Goal: Navigation & Orientation: Find specific page/section

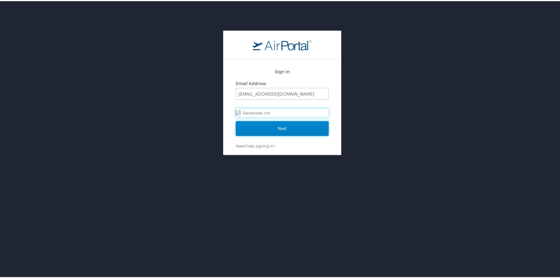
click at [269, 123] on input "Next" at bounding box center [282, 127] width 93 height 15
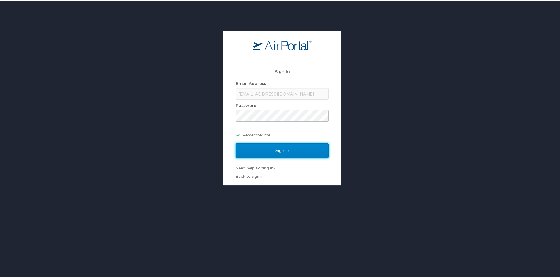
click at [274, 149] on input "Sign In" at bounding box center [282, 149] width 93 height 15
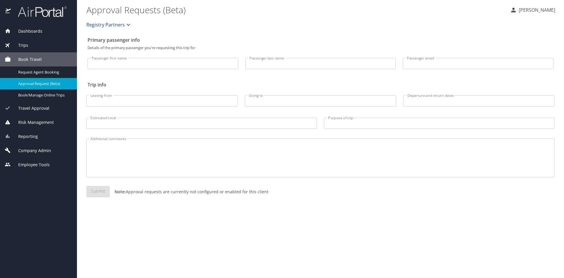
click at [26, 151] on span "Company Admin" at bounding box center [31, 150] width 40 height 6
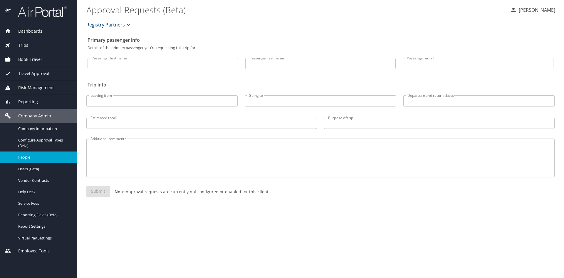
click at [26, 159] on span "People" at bounding box center [44, 157] width 52 height 6
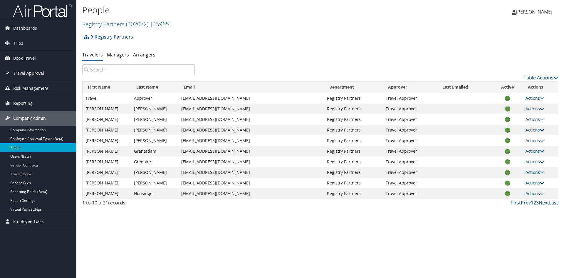
click at [546, 203] on link "Next" at bounding box center [544, 202] width 10 height 6
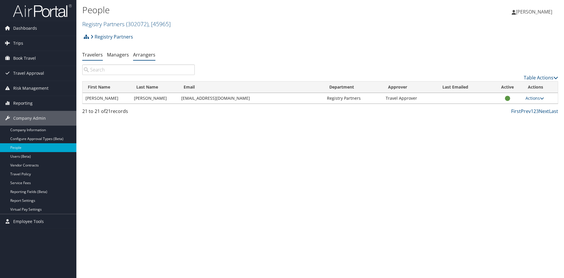
click at [144, 56] on link "Arrangers" at bounding box center [144, 54] width 22 height 6
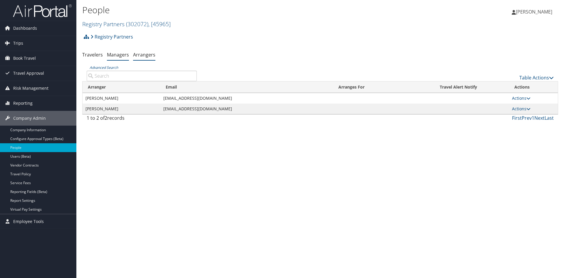
click at [115, 54] on link "Managers" at bounding box center [118, 54] width 22 height 6
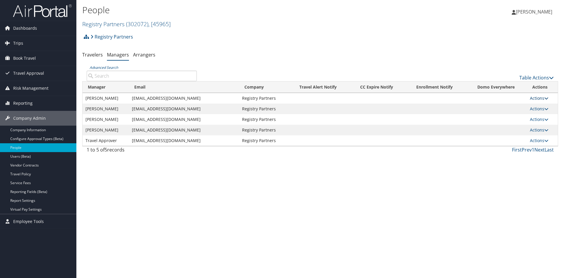
click at [542, 96] on link "Actions" at bounding box center [539, 98] width 19 height 6
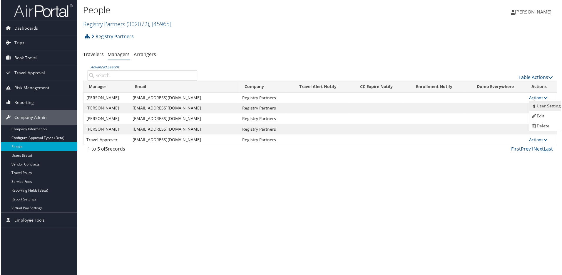
click at [542, 106] on link "User Settings" at bounding box center [548, 107] width 36 height 10
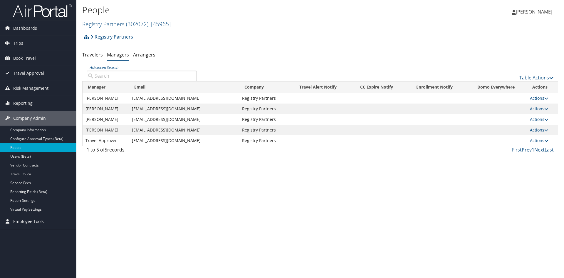
click at [546, 97] on icon at bounding box center [547, 98] width 4 height 4
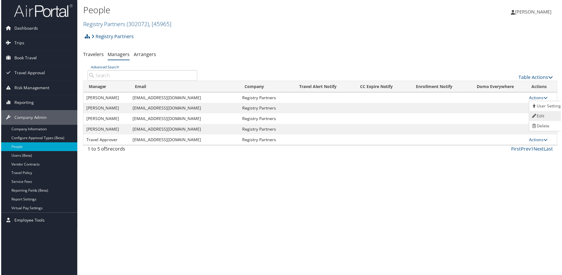
click at [542, 116] on link "Edit" at bounding box center [548, 117] width 36 height 10
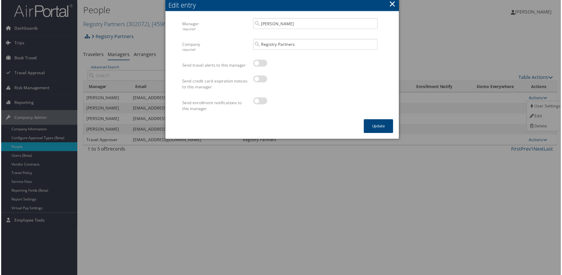
click at [393, 3] on button "×" at bounding box center [392, 4] width 7 height 12
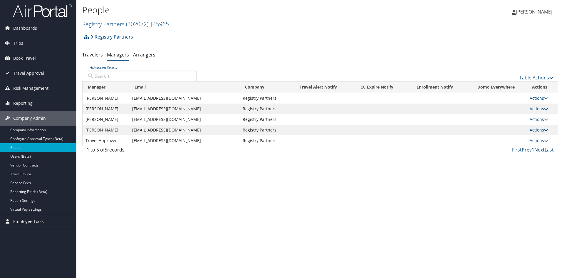
click at [376, 211] on div "People Registry Partners ( 302072 ) , [ 45965 ] Registry Partners, [45965] Lesl…" at bounding box center [320, 139] width 488 height 278
click at [543, 80] on link "Table Actions" at bounding box center [537, 77] width 34 height 6
click at [478, 36] on div at bounding box center [282, 139] width 564 height 278
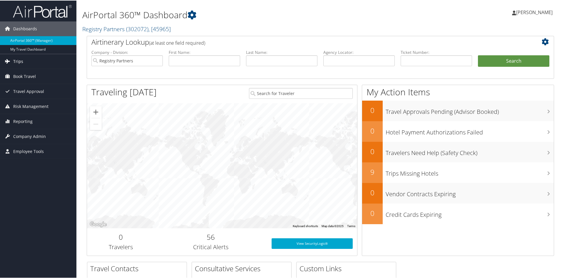
click at [16, 61] on span "Trips" at bounding box center [18, 60] width 10 height 15
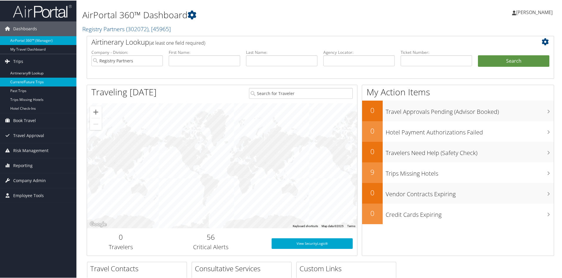
click at [17, 83] on link "Current/Future Trips" at bounding box center [38, 81] width 76 height 9
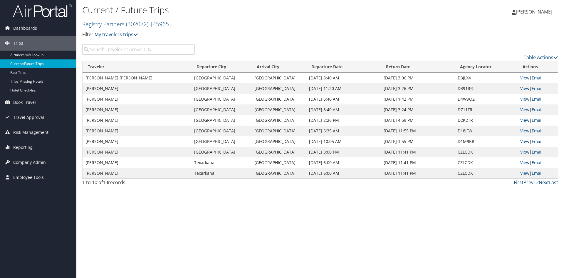
click at [543, 184] on link "Next" at bounding box center [544, 182] width 10 height 6
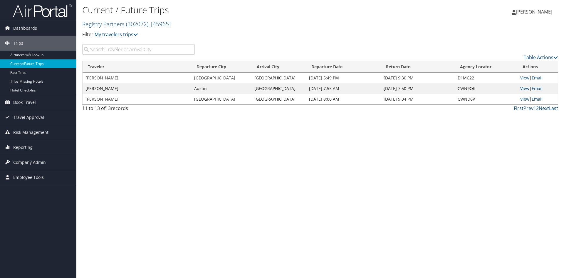
click at [527, 108] on link "Prev" at bounding box center [529, 108] width 10 height 6
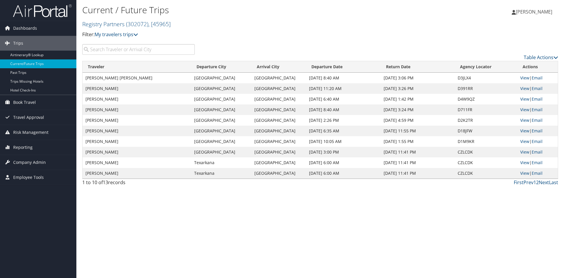
click at [532, 12] on span "[PERSON_NAME]" at bounding box center [534, 12] width 36 height 6
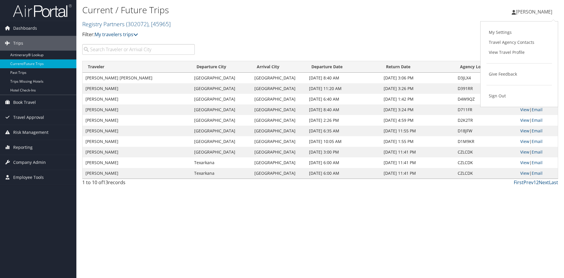
click at [394, 33] on p "Filter: My travelers trips" at bounding box center [240, 35] width 317 height 8
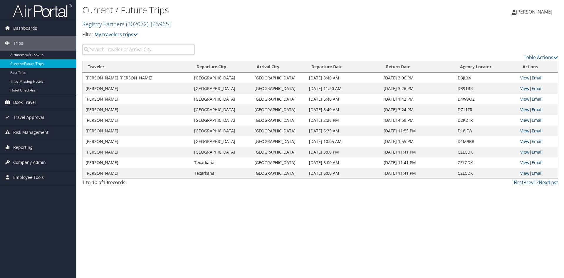
click at [28, 102] on span "Book Travel" at bounding box center [24, 102] width 23 height 15
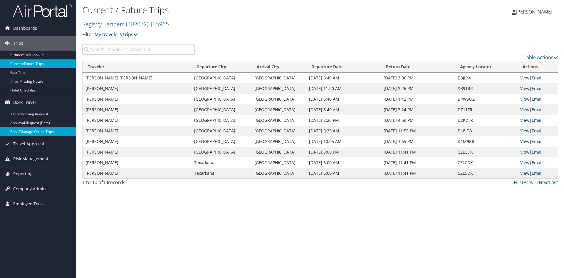
click at [27, 132] on link "Book/Manage Online Trips" at bounding box center [38, 131] width 76 height 9
click at [17, 24] on span "Dashboards" at bounding box center [25, 28] width 24 height 15
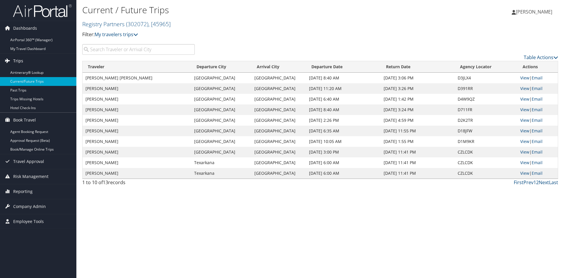
click at [15, 61] on span "Trips" at bounding box center [18, 60] width 10 height 15
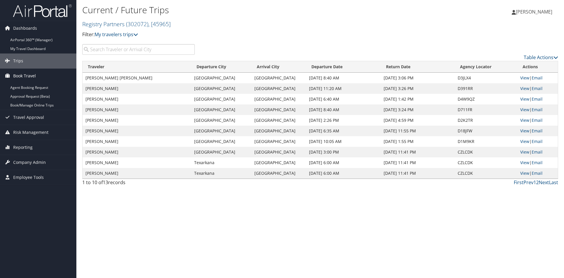
click at [15, 74] on span "Book Travel" at bounding box center [24, 75] width 23 height 15
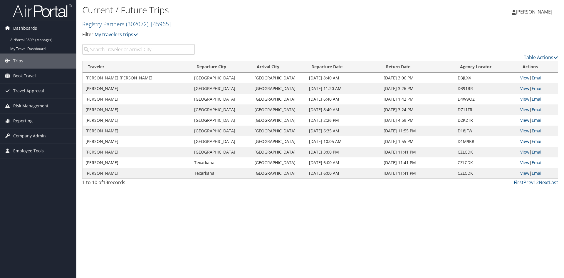
click at [17, 29] on span "Dashboards" at bounding box center [25, 28] width 24 height 15
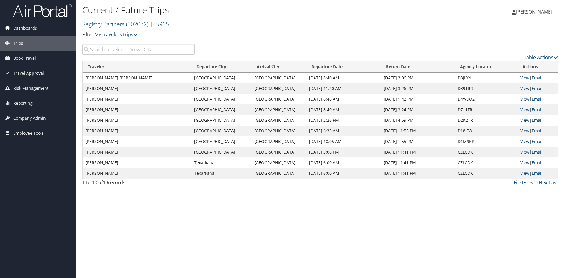
click at [19, 26] on span "Dashboards" at bounding box center [25, 28] width 24 height 15
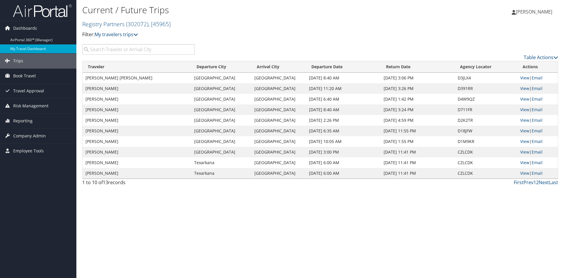
click at [20, 50] on link "My Travel Dashboard" at bounding box center [38, 48] width 76 height 9
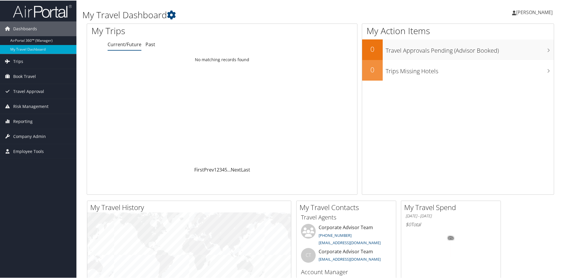
click at [534, 14] on span "[PERSON_NAME]" at bounding box center [534, 12] width 36 height 6
click at [174, 130] on div "Loading... No matching records found" at bounding box center [222, 110] width 270 height 112
click at [36, 80] on link "Book Travel" at bounding box center [38, 75] width 76 height 15
